Goal: Complete application form

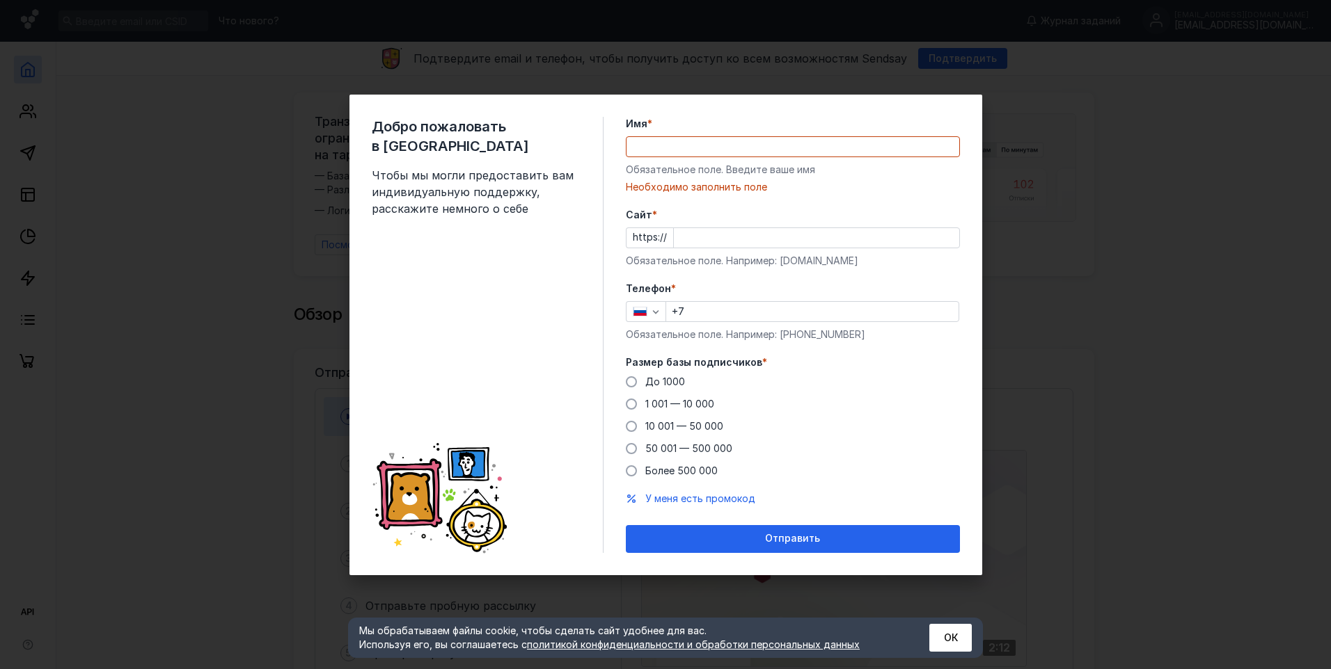
click at [921, 205] on form "Имя * Обязательное поле. Введите ваше имя [PERSON_NAME] заполнить поле [PERSON_…" at bounding box center [793, 335] width 334 height 436
click at [763, 146] on input "Имя *" at bounding box center [792, 146] width 333 height 19
click at [898, 184] on div "Необходимо заполнить поле" at bounding box center [793, 187] width 334 height 14
click at [846, 147] on input "Имя *" at bounding box center [792, 146] width 333 height 19
type input "[PERSON_NAME]"
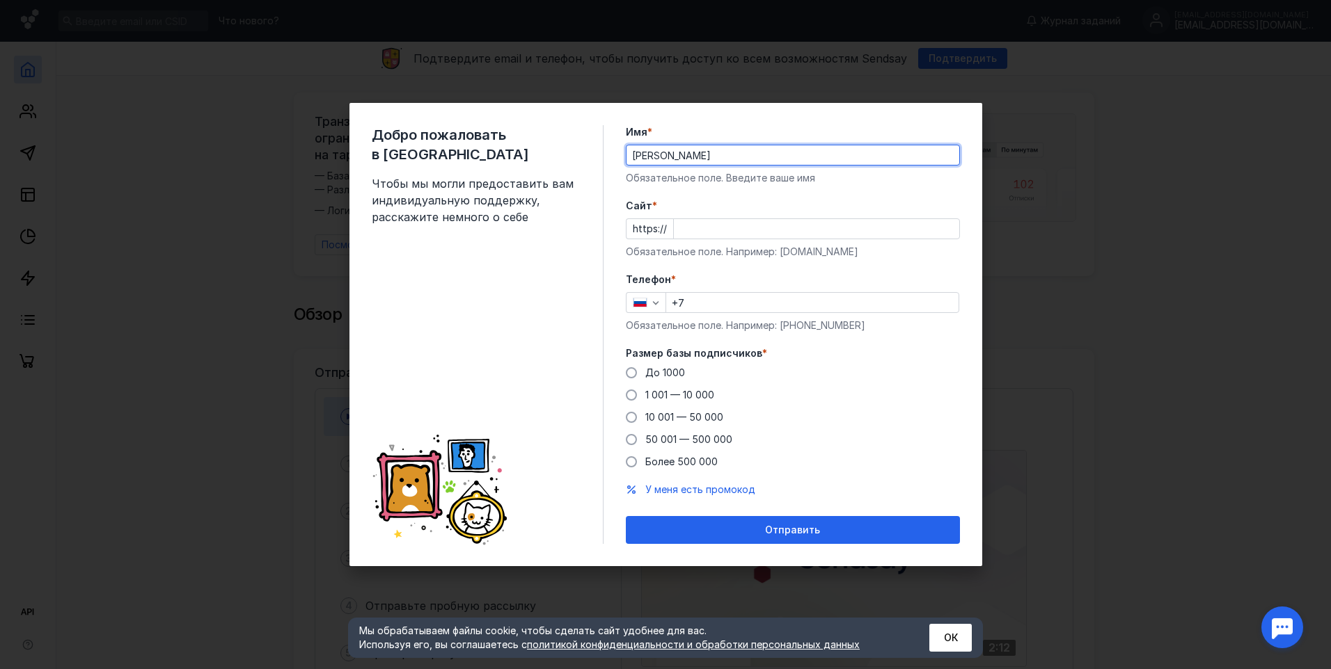
click at [782, 301] on input "+7" at bounding box center [812, 302] width 292 height 19
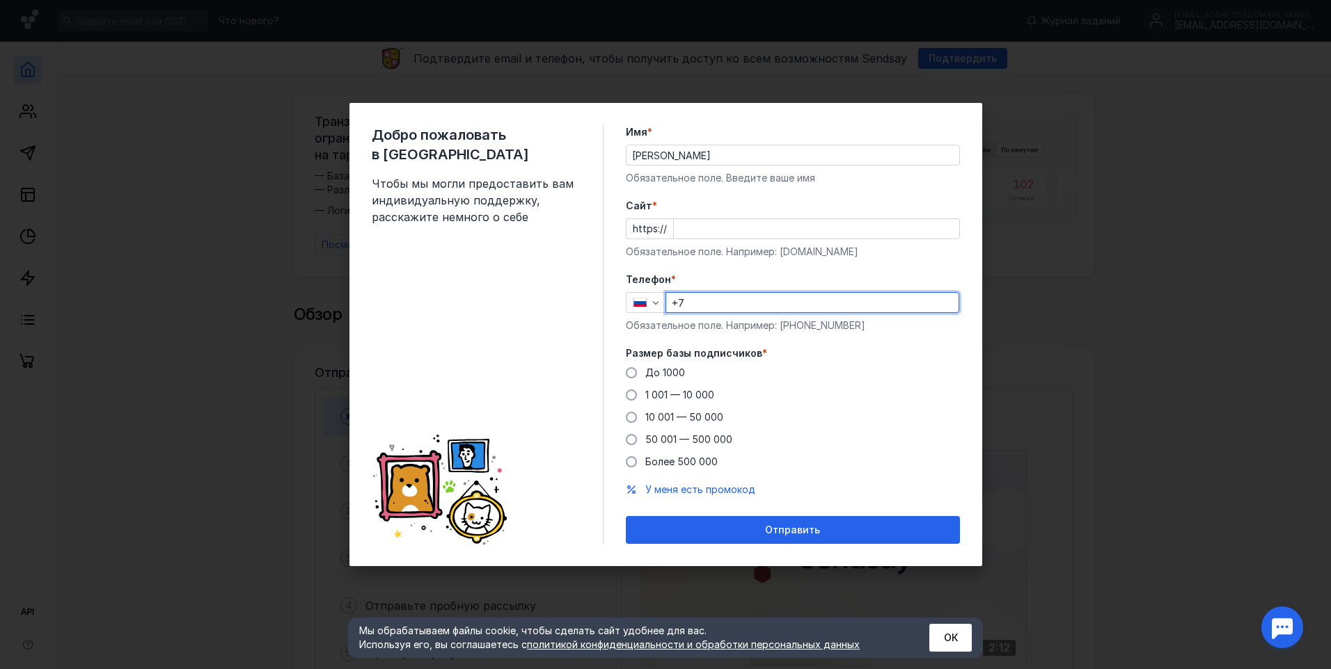
click at [821, 245] on div "Обязательное поле. Например: [DOMAIN_NAME]" at bounding box center [793, 252] width 334 height 14
click at [786, 291] on div "Телефон * +7 Обязательное поле. Например: [PHONE_NUMBER]" at bounding box center [793, 303] width 334 height 60
click at [776, 298] on input "+7" at bounding box center [812, 302] width 292 height 19
type input "[PHONE_NUMBER]"
click at [697, 400] on span "1 001 — 10 000" at bounding box center [679, 395] width 69 height 12
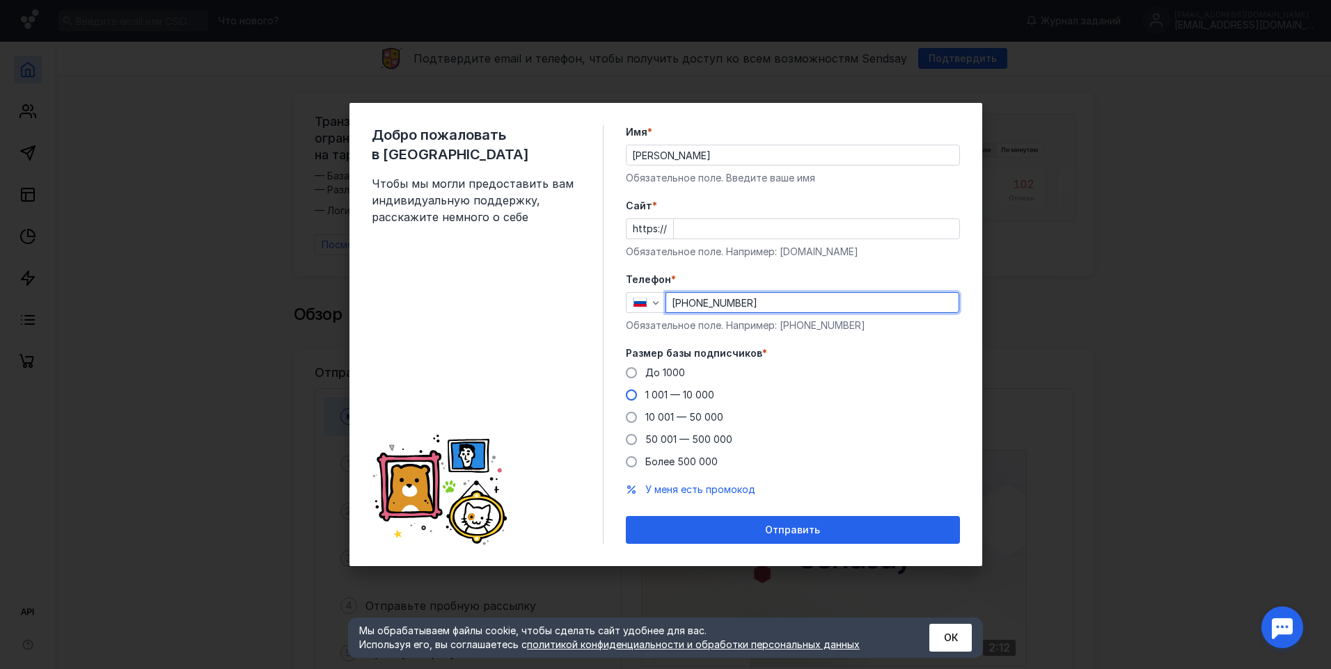
click at [0, 0] on input "1 001 — 10 000" at bounding box center [0, 0] width 0 height 0
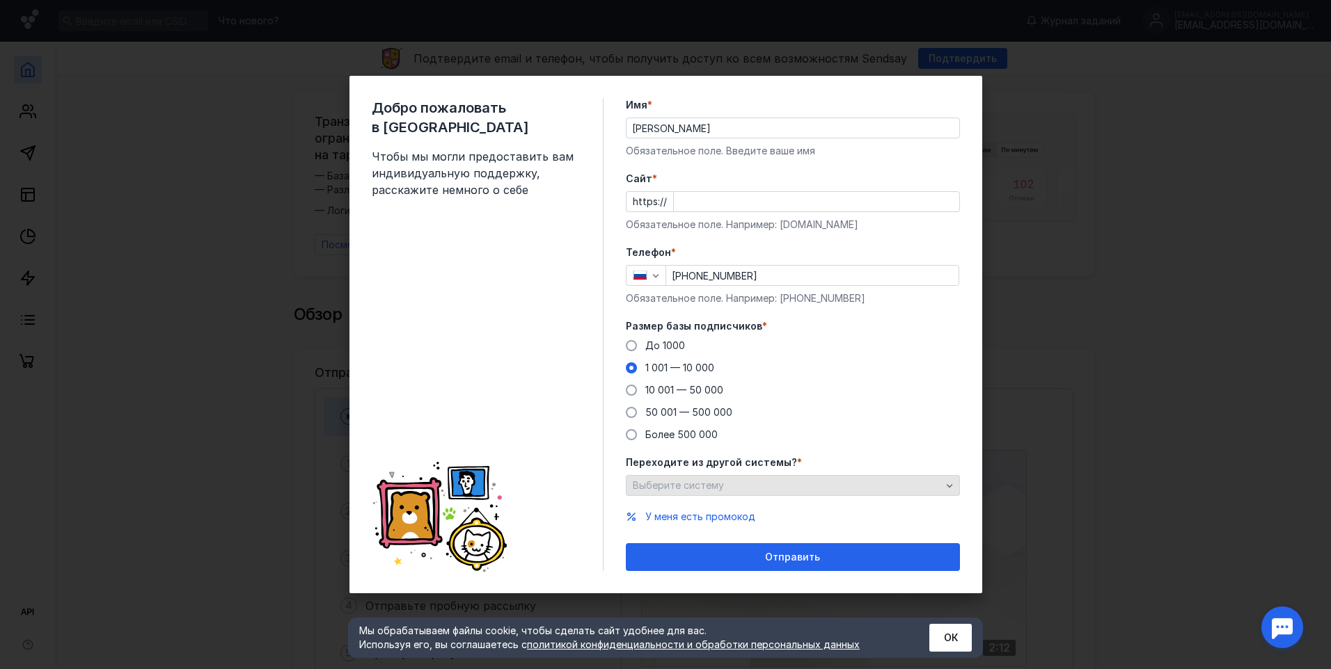
click at [790, 489] on div "Выберите систему" at bounding box center [786, 486] width 315 height 12
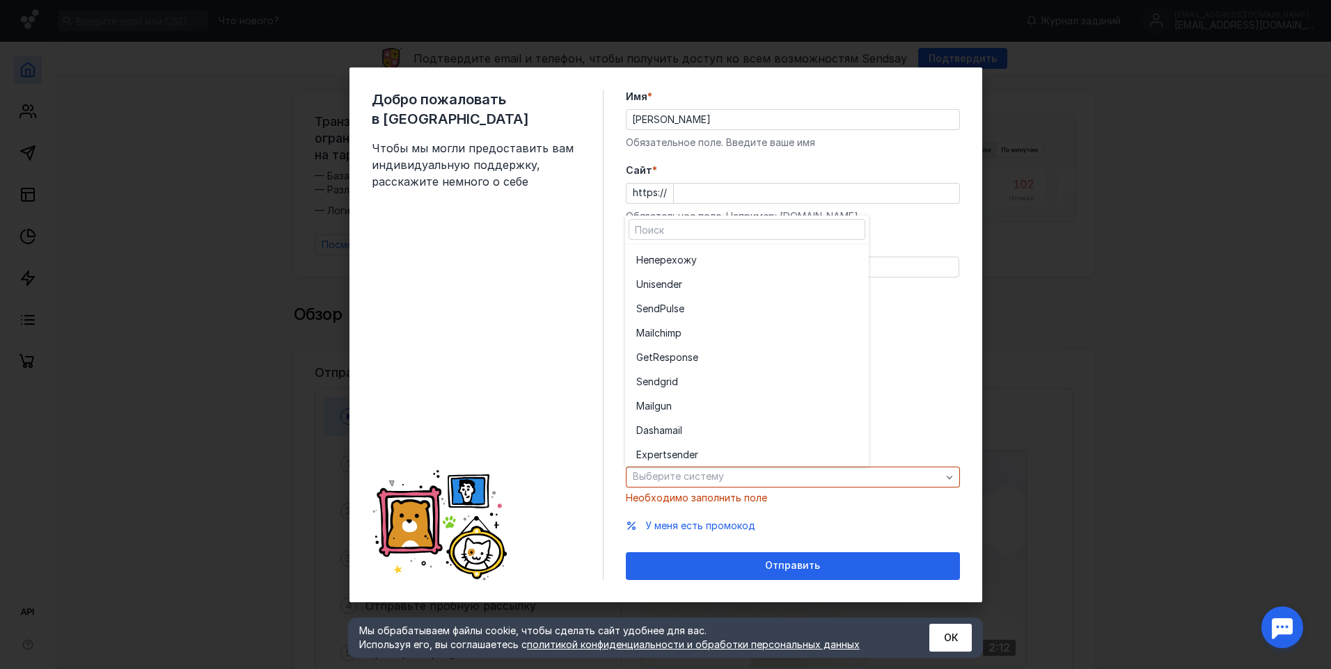
click at [942, 409] on div "До [DATE] 1 001 — 10 000 10 001 — 50 000 50 001 — 500 000 Более 500 000" at bounding box center [793, 382] width 334 height 103
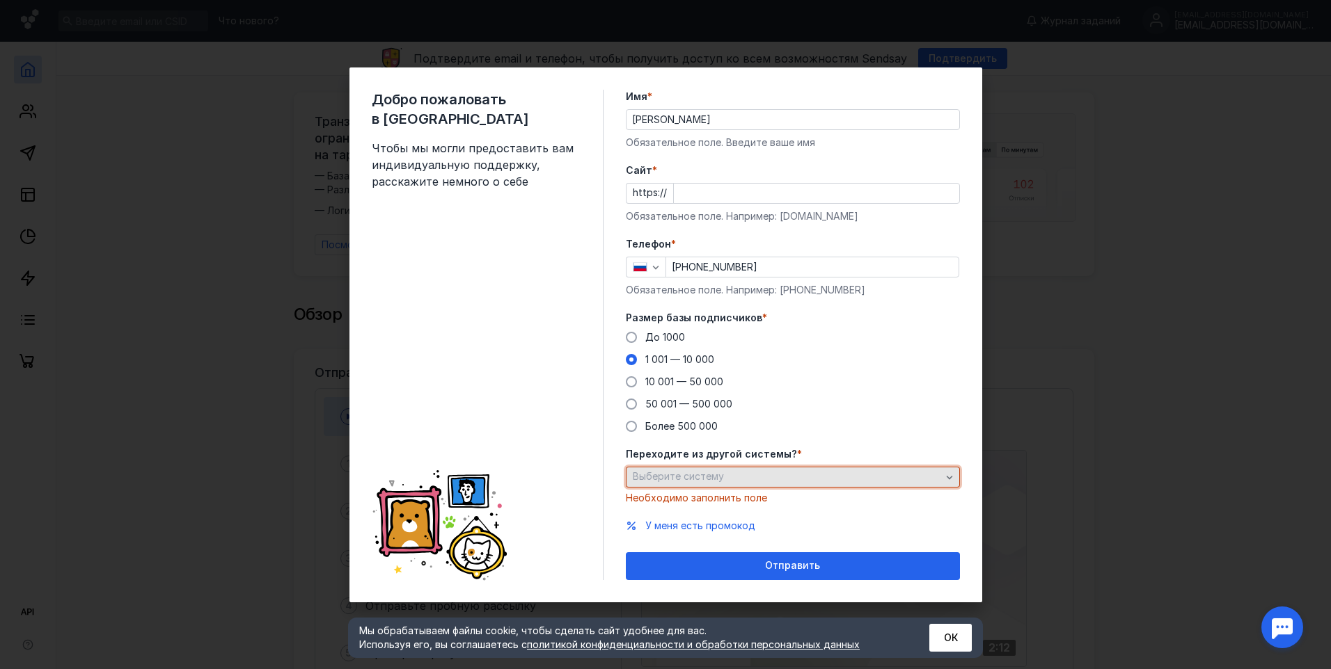
click at [816, 469] on div "Выберите систему" at bounding box center [793, 477] width 334 height 21
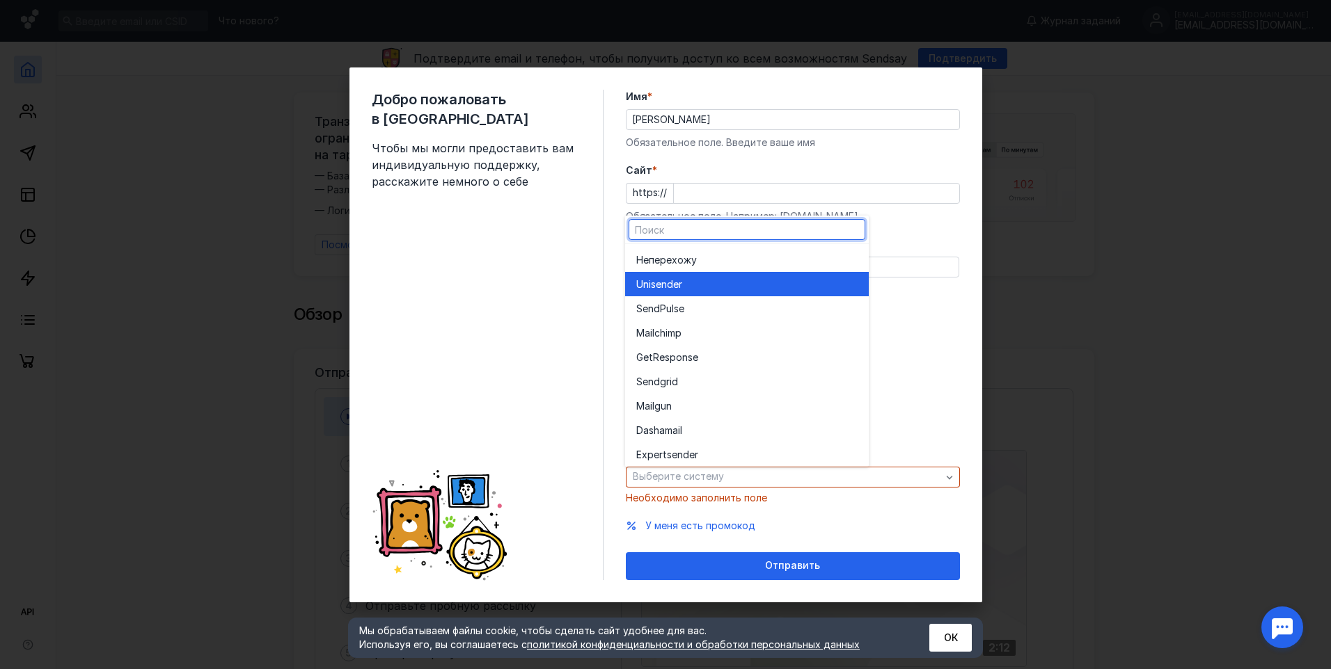
click at [755, 283] on div "Unisende r" at bounding box center [746, 285] width 221 height 14
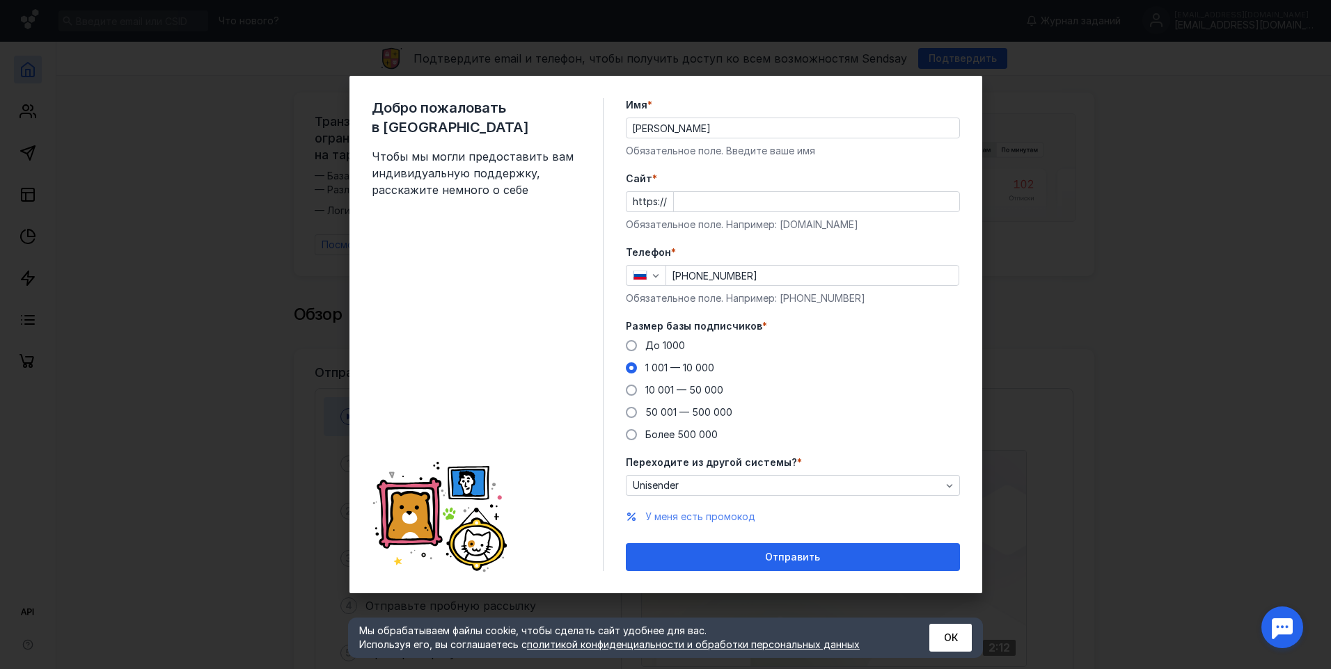
click at [747, 512] on span "У меня есть промокод" at bounding box center [700, 517] width 110 height 12
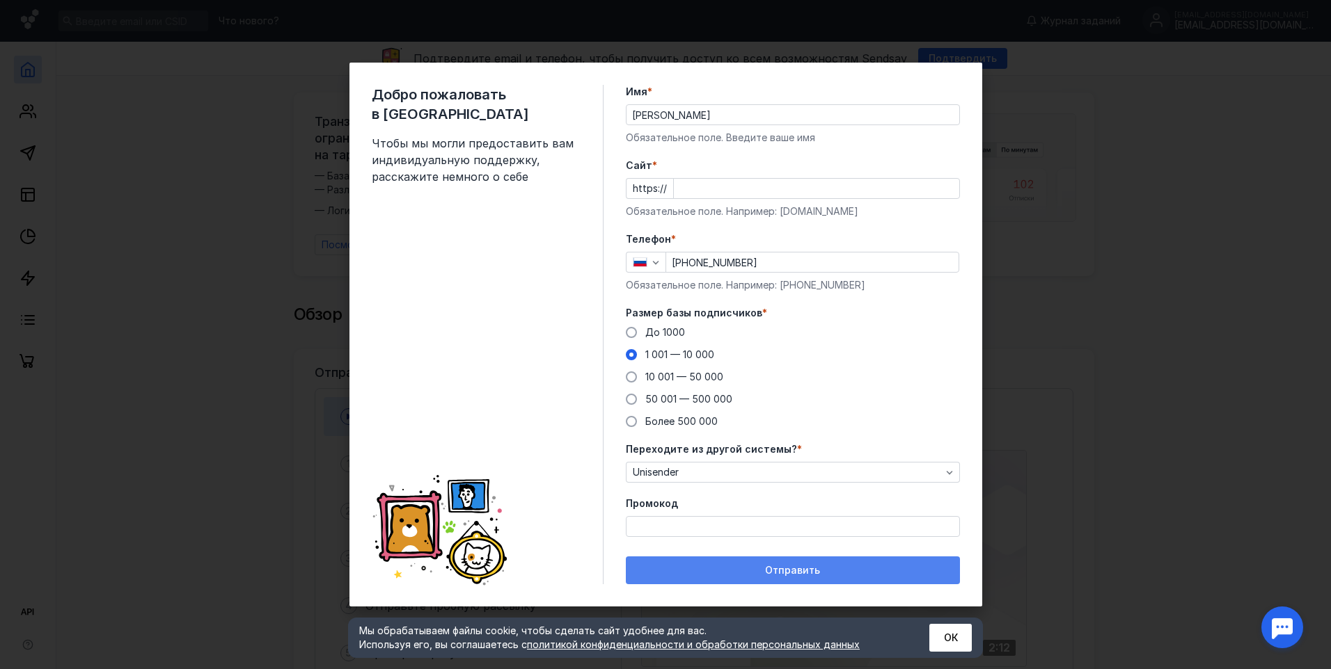
click at [812, 579] on div "Отправить" at bounding box center [793, 571] width 334 height 28
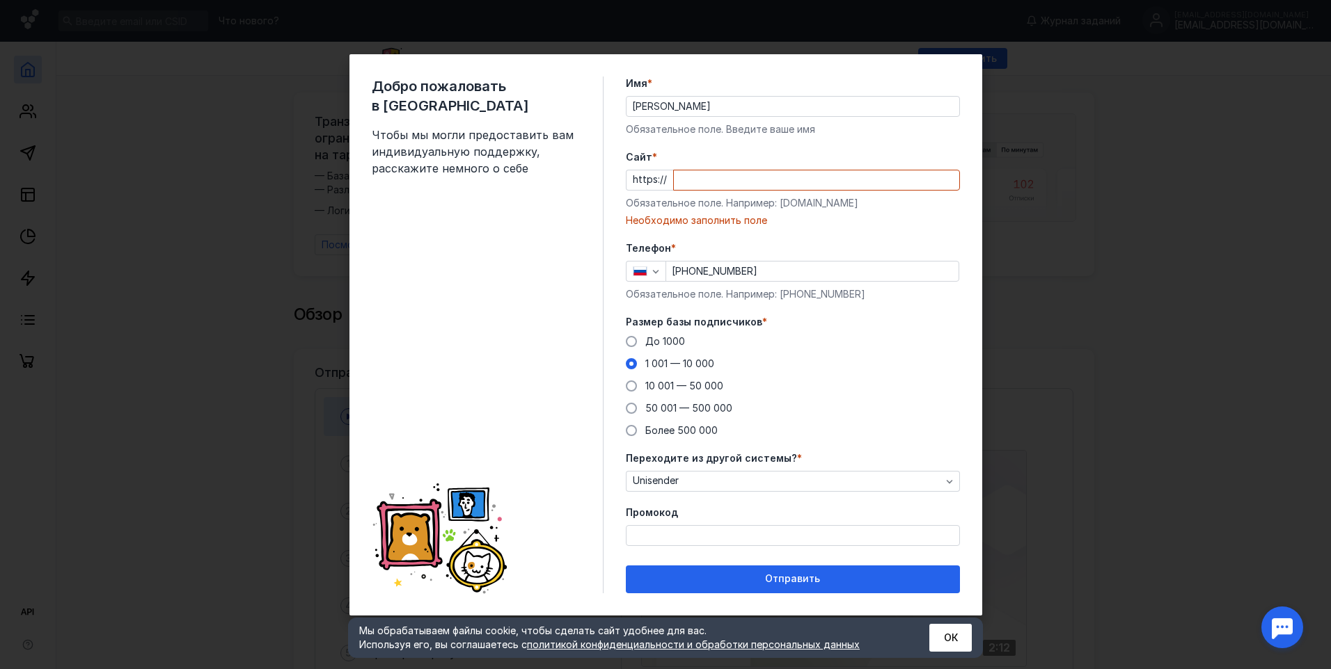
click at [723, 179] on input "Cайт *" at bounding box center [816, 180] width 285 height 19
